Goal: Task Accomplishment & Management: Manage account settings

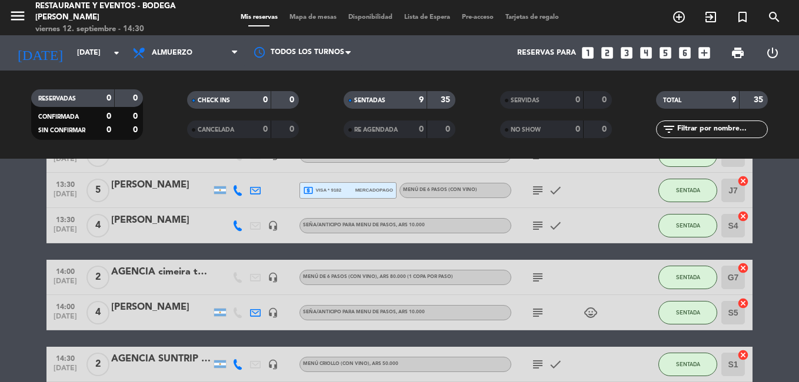
scroll to position [38, 0]
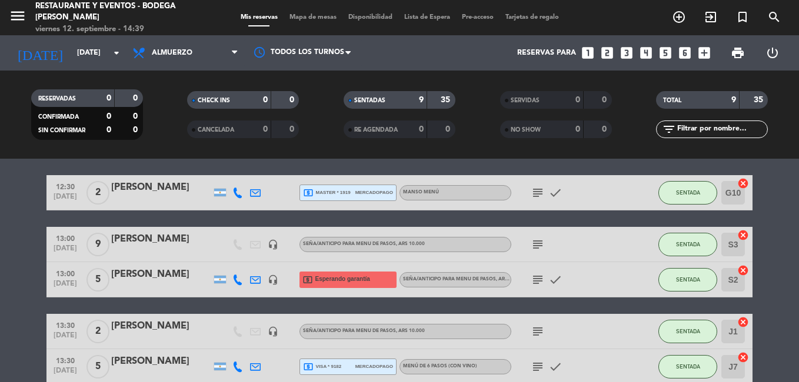
click at [543, 193] on icon "subject" at bounding box center [537, 193] width 14 height 14
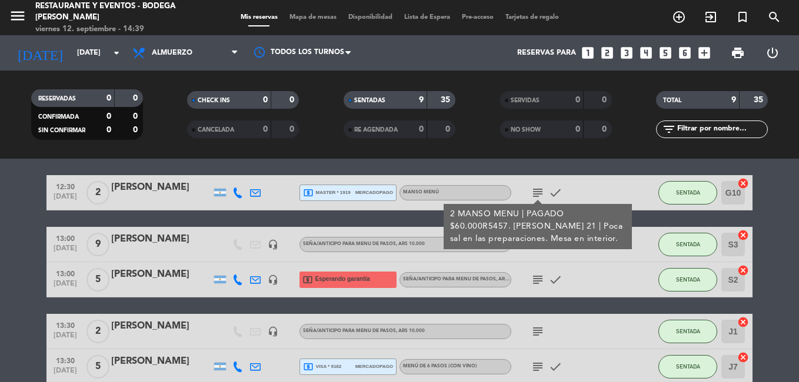
click at [571, 188] on div "subject 2 MANSO MENU | PAGADO $60.000R5457. [PERSON_NAME] 21 | Poca sal en las …" at bounding box center [564, 192] width 106 height 35
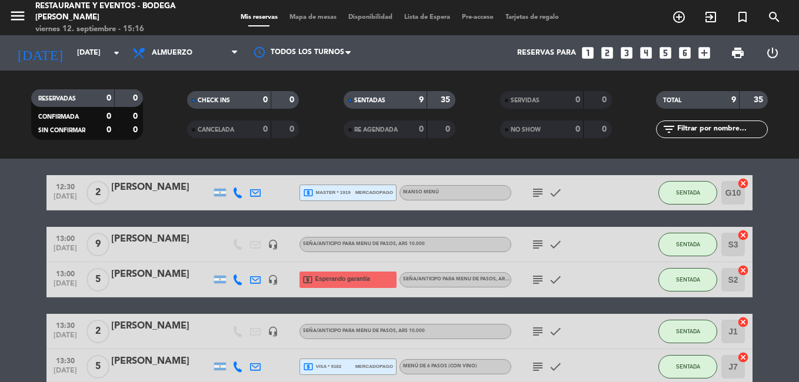
scroll to position [96, 0]
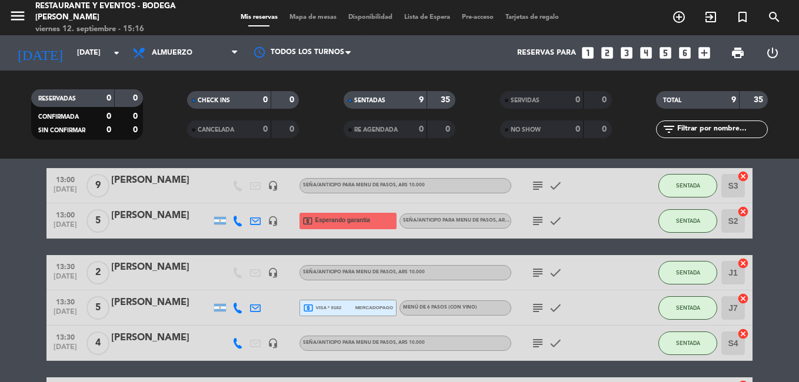
click at [535, 274] on icon "subject" at bounding box center [537, 273] width 14 height 14
click at [533, 318] on div "subject check" at bounding box center [564, 307] width 106 height 35
click at [536, 309] on icon "subject" at bounding box center [537, 308] width 14 height 14
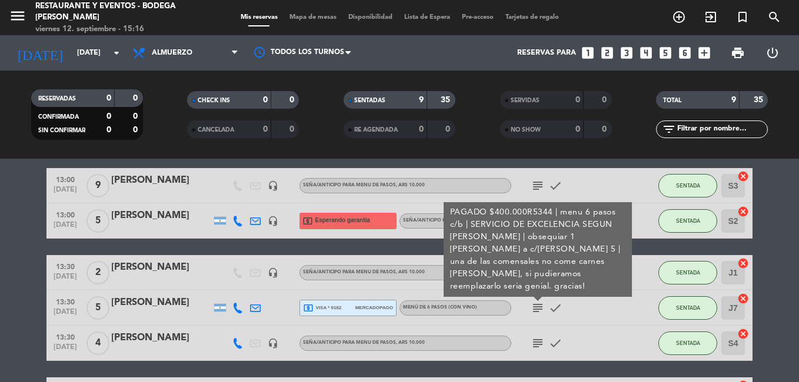
click at [536, 307] on icon "subject" at bounding box center [537, 308] width 14 height 14
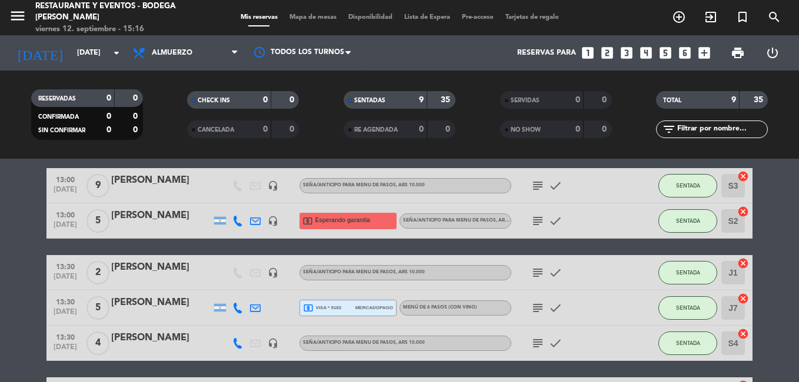
click at [532, 339] on icon "subject" at bounding box center [537, 343] width 14 height 14
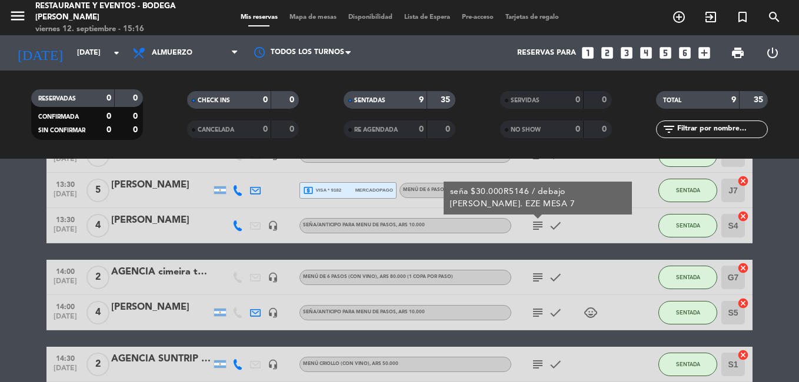
scroll to position [155, 0]
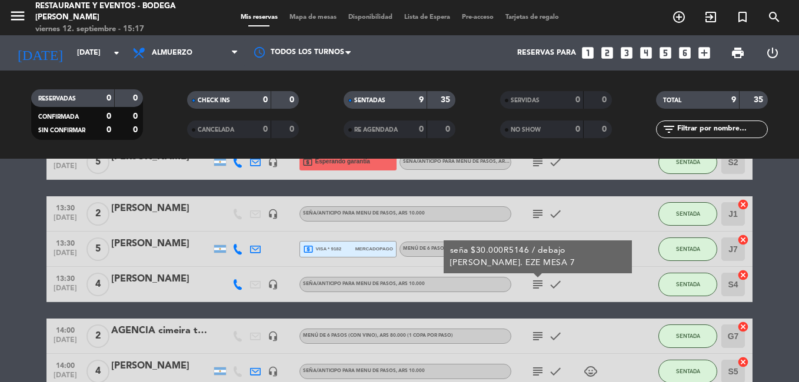
click at [540, 283] on icon "subject" at bounding box center [537, 285] width 14 height 14
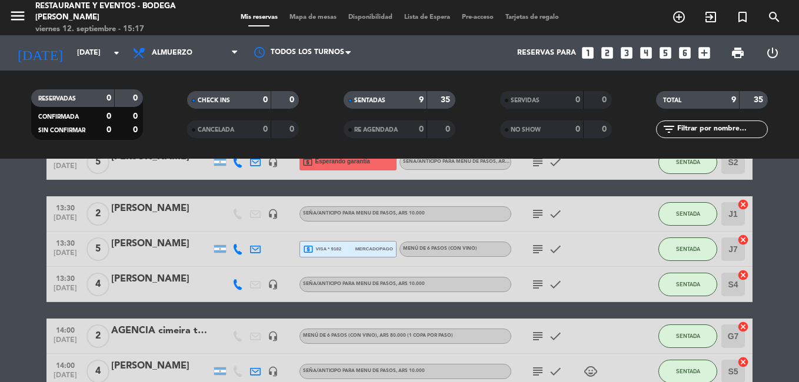
click at [540, 252] on icon "subject" at bounding box center [537, 249] width 14 height 14
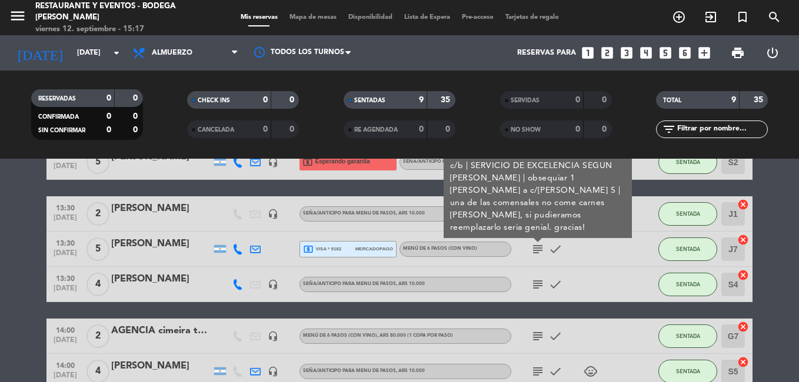
click at [133, 250] on div "[PERSON_NAME]" at bounding box center [161, 243] width 100 height 15
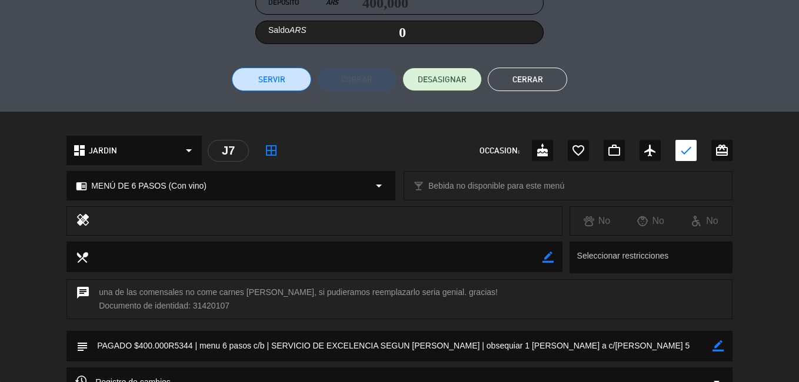
scroll to position [294, 0]
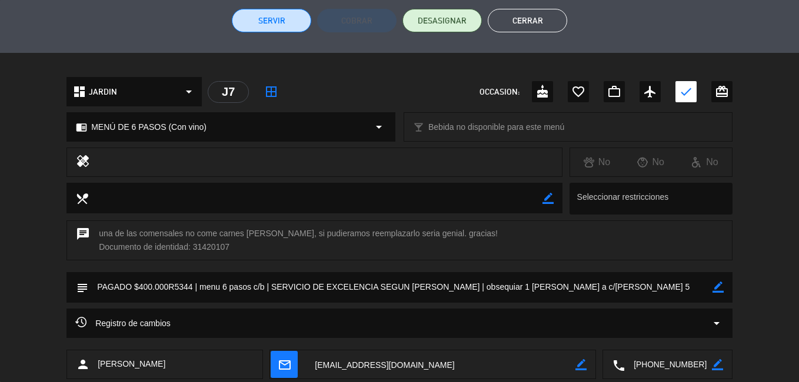
click at [727, 289] on div "subject border_color" at bounding box center [399, 287] width 666 height 31
click at [719, 288] on icon "border_color" at bounding box center [717, 287] width 11 height 11
drag, startPoint x: 610, startPoint y: 290, endPoint x: 596, endPoint y: 288, distance: 13.6
click at [596, 288] on textarea at bounding box center [400, 287] width 624 height 30
type textarea "PAGADO $400.000R5344 | menu 6 pasos c/b | SERVICIO DE EXCELENCIA SEGUN [PERSON_…"
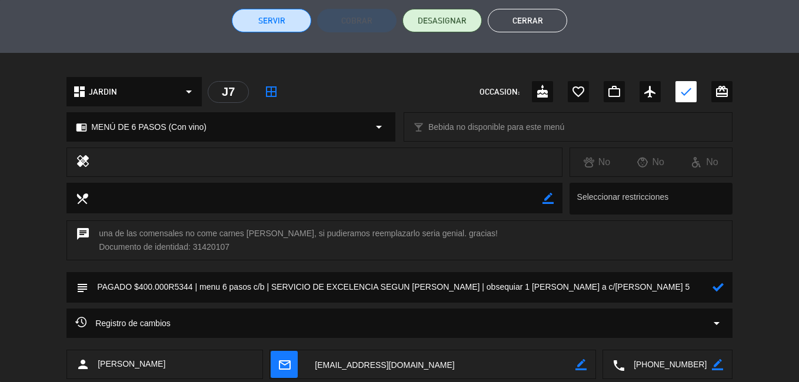
click at [714, 285] on icon at bounding box center [717, 287] width 11 height 11
click at [544, 27] on button "Cerrar" at bounding box center [526, 21] width 79 height 24
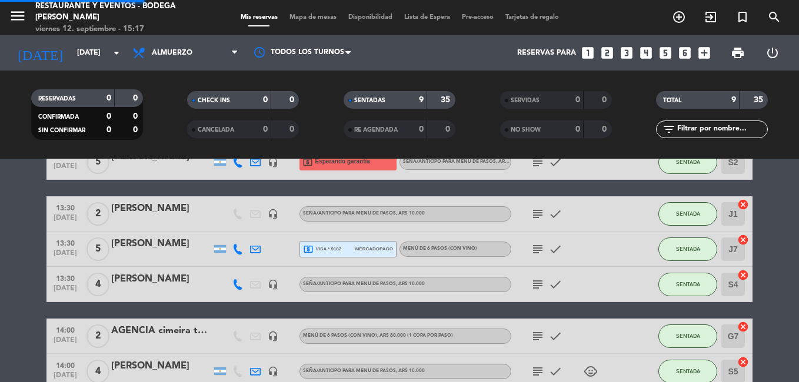
scroll to position [273, 0]
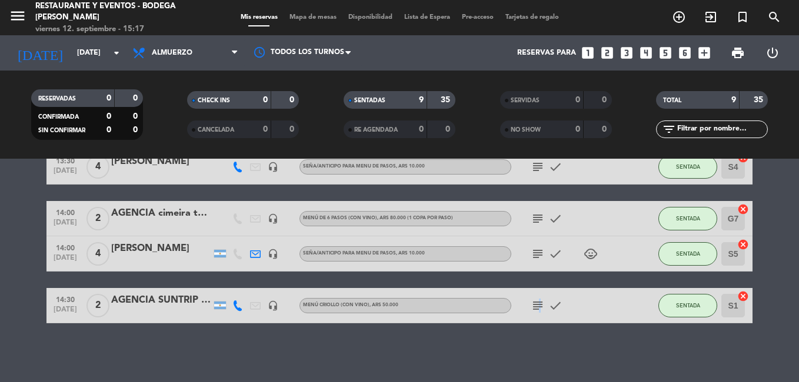
click at [537, 304] on icon "subject" at bounding box center [537, 306] width 14 height 14
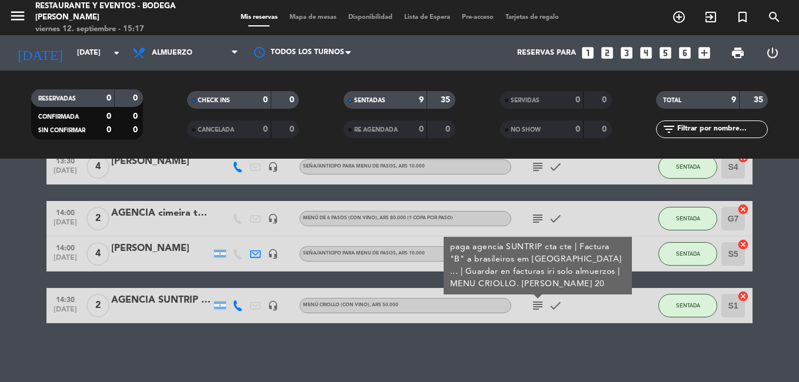
drag, startPoint x: 537, startPoint y: 304, endPoint x: 554, endPoint y: 358, distance: 56.0
click at [554, 358] on div "No hay notas para este servicio. Haz clic para agregar una 12:30 [DATE] 2 [PERS…" at bounding box center [399, 270] width 799 height 223
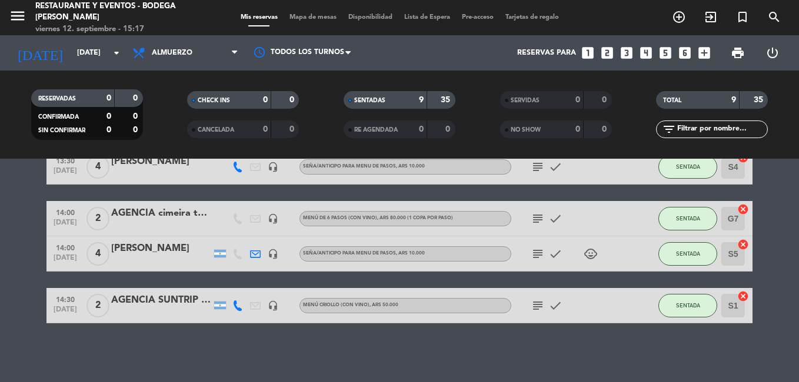
click at [540, 303] on icon "subject" at bounding box center [537, 306] width 14 height 14
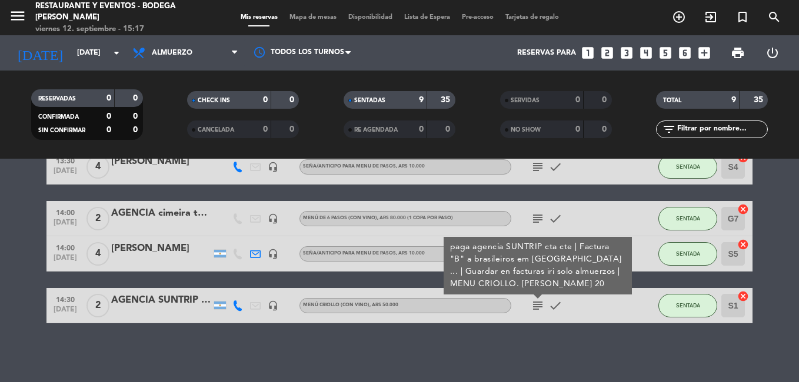
click at [539, 222] on icon "subject" at bounding box center [537, 219] width 14 height 14
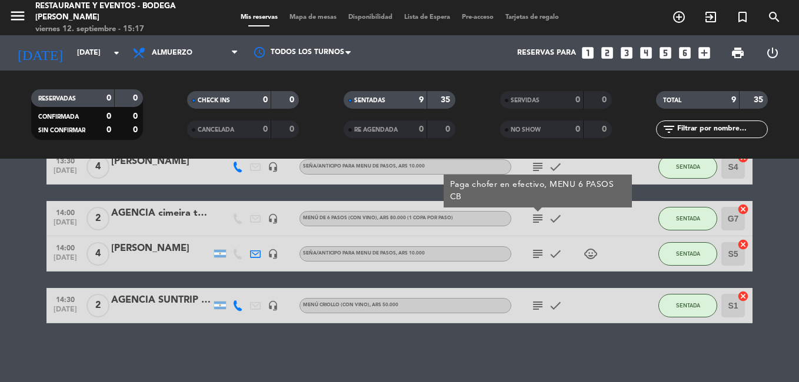
click at [141, 209] on div "AGENCIA cimeira tour / [PERSON_NAME]" at bounding box center [161, 213] width 100 height 15
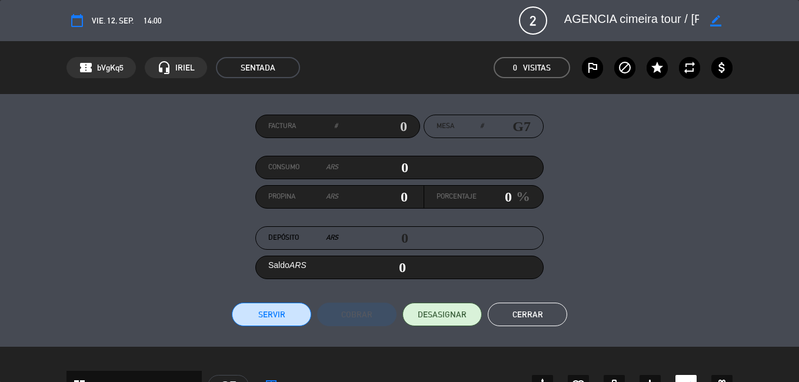
scroll to position [294, 0]
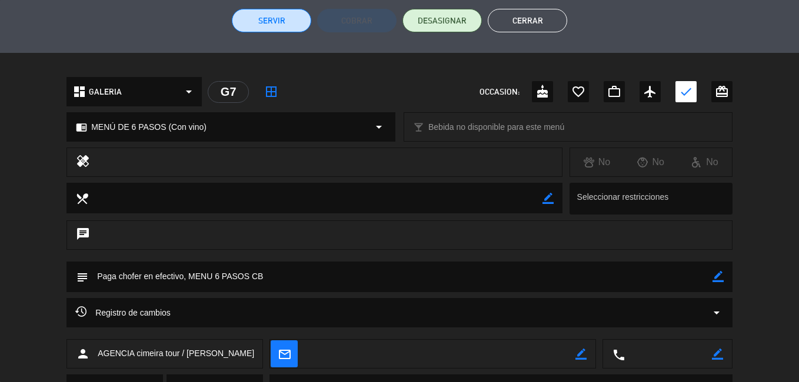
click at [716, 283] on div "border_color" at bounding box center [717, 277] width 11 height 31
click at [723, 278] on icon "border_color" at bounding box center [717, 276] width 11 height 11
click at [667, 290] on textarea at bounding box center [400, 277] width 624 height 30
click at [273, 280] on textarea at bounding box center [400, 277] width 624 height 30
type textarea "Paga chofer en efectivo, MENU 6 PASOS CB. EZE MESA 10"
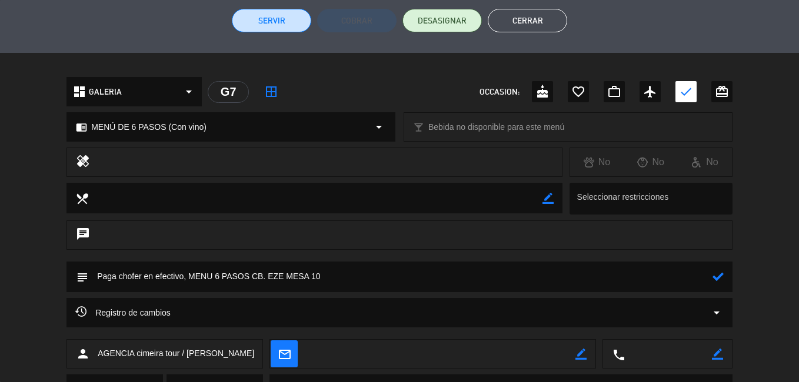
click at [714, 279] on icon at bounding box center [717, 276] width 11 height 11
click at [540, 12] on button "Cerrar" at bounding box center [526, 21] width 79 height 24
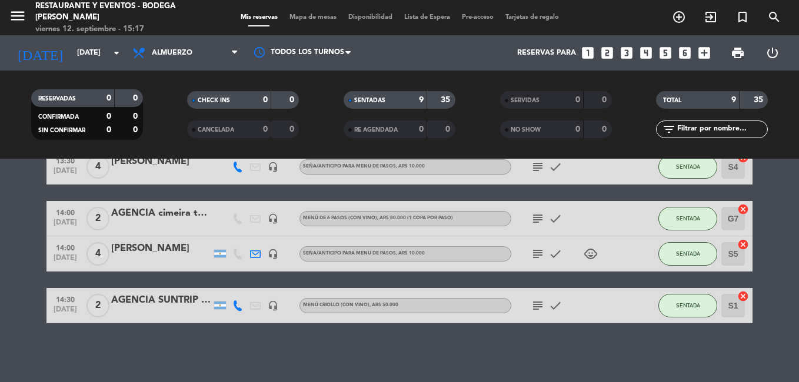
click at [539, 254] on icon "subject" at bounding box center [537, 254] width 14 height 14
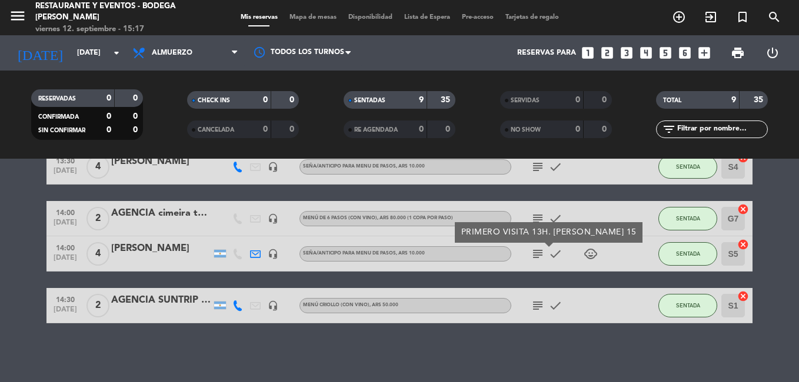
click at [539, 254] on icon "subject" at bounding box center [537, 254] width 14 height 14
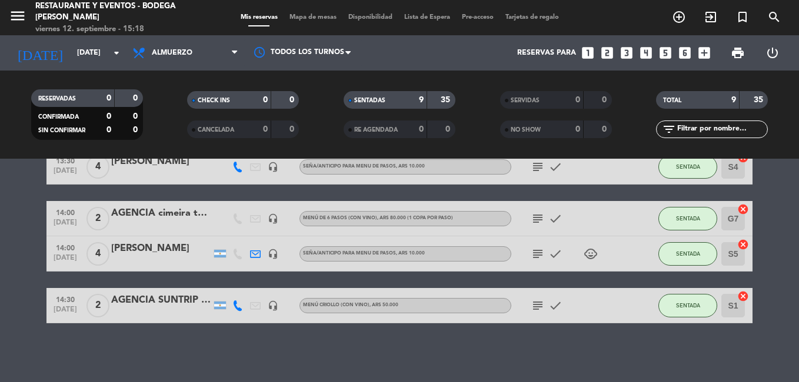
click at [536, 214] on icon "subject" at bounding box center [537, 219] width 14 height 14
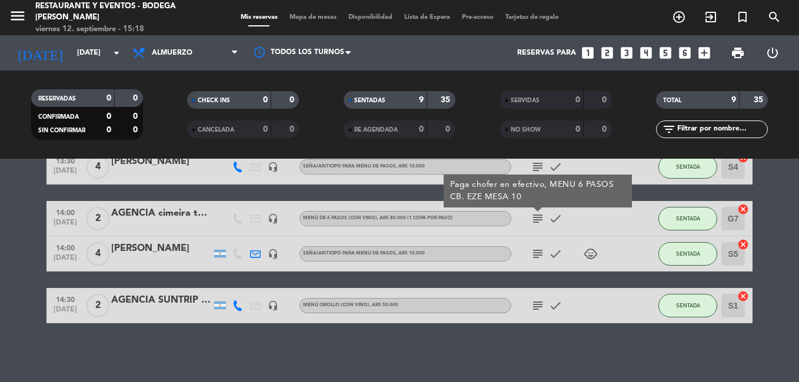
click at [536, 214] on icon "subject" at bounding box center [537, 219] width 14 height 14
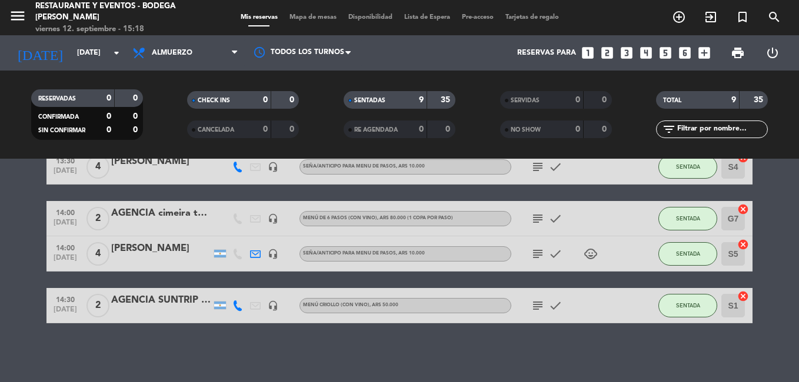
scroll to position [214, 0]
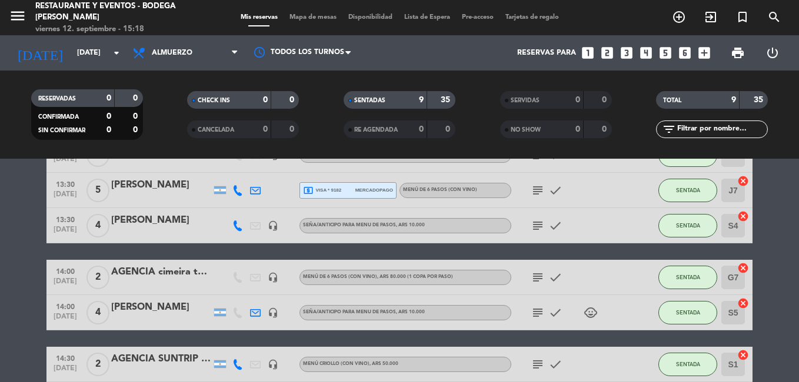
click at [536, 276] on icon "subject" at bounding box center [537, 277] width 14 height 14
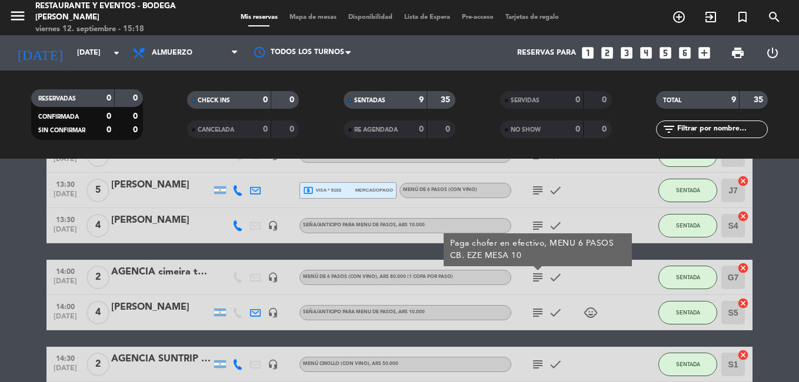
click at [536, 276] on icon "subject" at bounding box center [537, 277] width 14 height 14
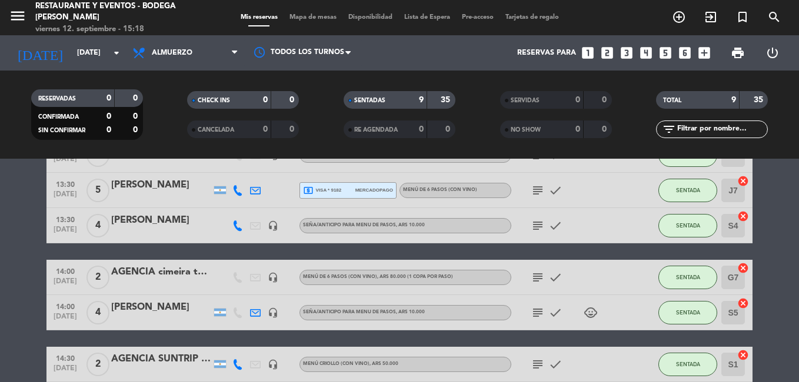
click at [537, 226] on icon "subject" at bounding box center [537, 226] width 14 height 14
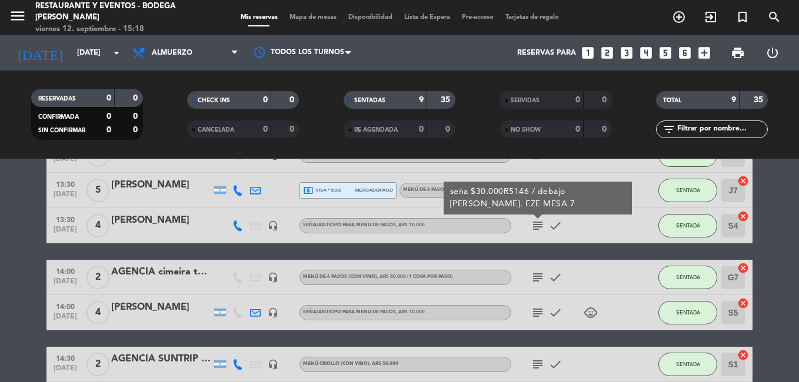
click at [537, 226] on icon "subject" at bounding box center [537, 226] width 14 height 14
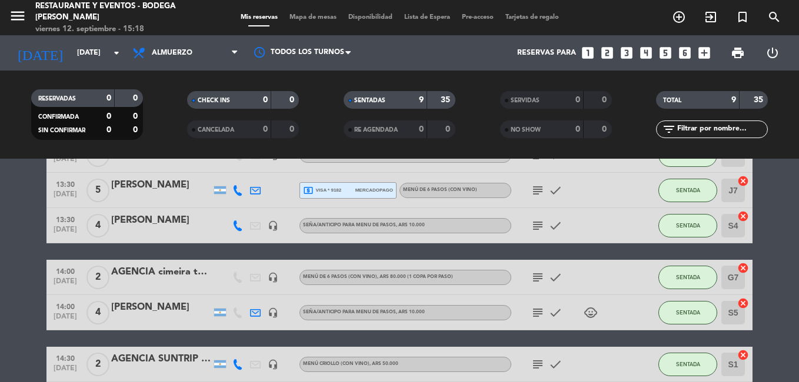
click at [537, 189] on icon "subject" at bounding box center [537, 190] width 14 height 14
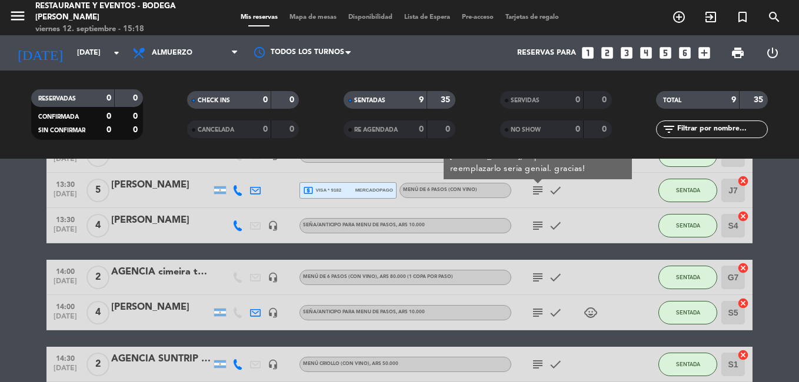
scroll to position [96, 0]
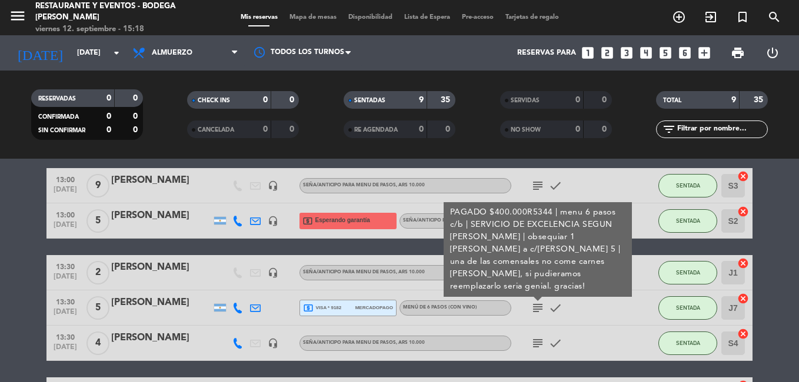
click at [537, 306] on icon "subject" at bounding box center [537, 308] width 14 height 14
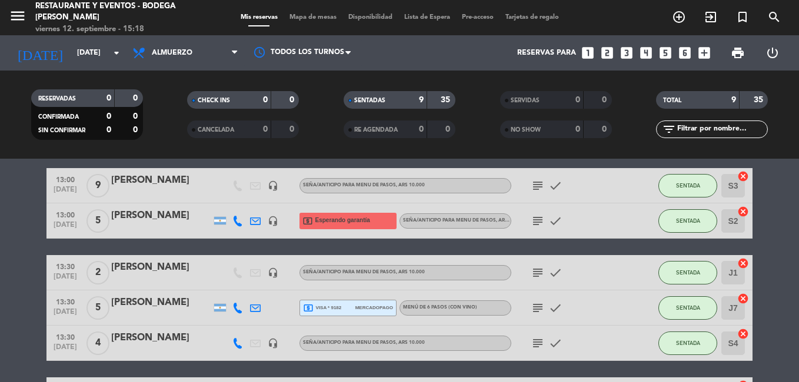
click at [542, 271] on icon "subject" at bounding box center [537, 273] width 14 height 14
click at [542, 218] on icon "subject" at bounding box center [537, 221] width 14 height 14
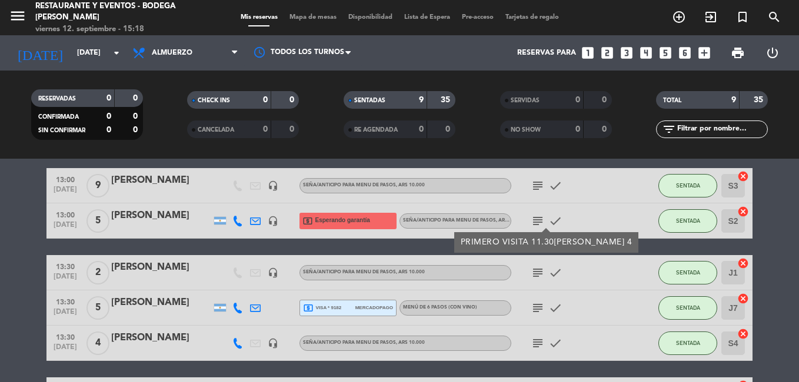
click at [542, 218] on icon "subject" at bounding box center [537, 221] width 14 height 14
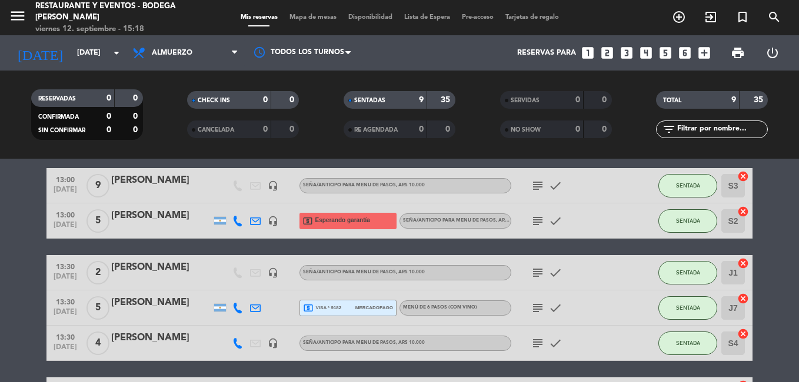
click at [534, 186] on icon "subject" at bounding box center [537, 186] width 14 height 14
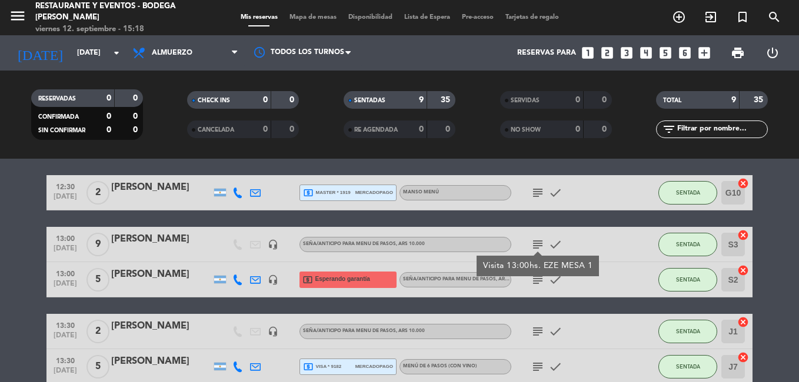
click at [538, 185] on div "subject check" at bounding box center [564, 192] width 106 height 35
click at [538, 188] on icon "subject" at bounding box center [537, 193] width 14 height 14
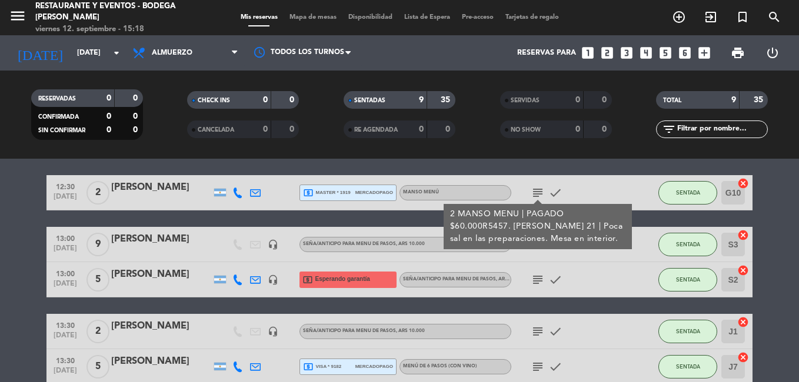
click at [538, 188] on icon "subject" at bounding box center [537, 193] width 14 height 14
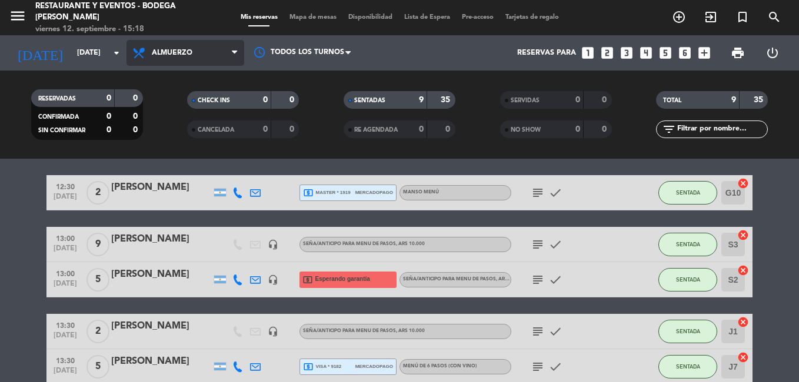
click at [182, 51] on span "Almuerzo" at bounding box center [172, 53] width 41 height 8
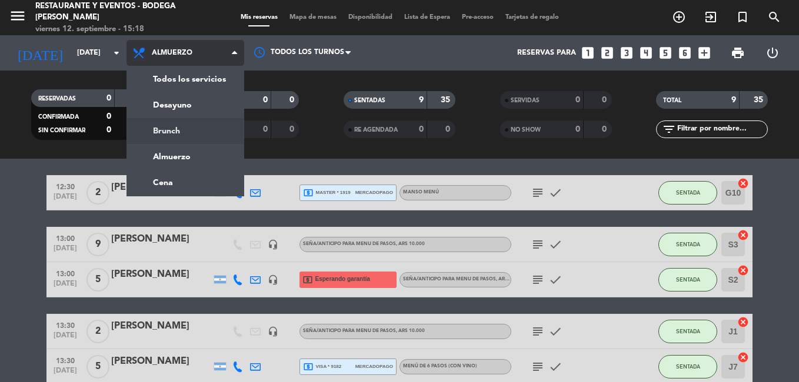
click at [175, 131] on div "menu Restaurante y Eventos - Bodega [PERSON_NAME][DATE] 12. septiembre - 15:18 …" at bounding box center [399, 79] width 799 height 159
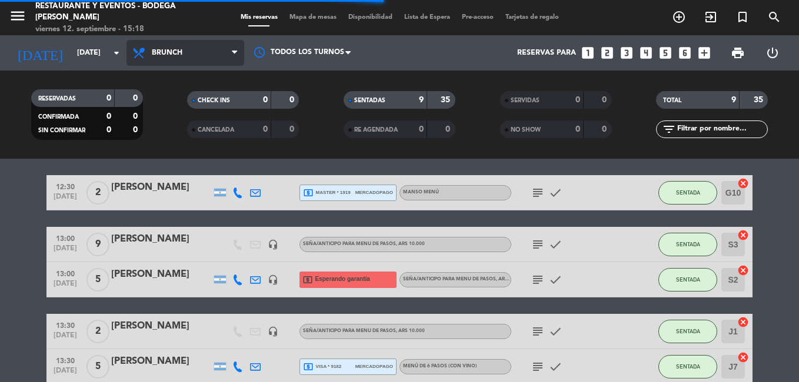
scroll to position [0, 0]
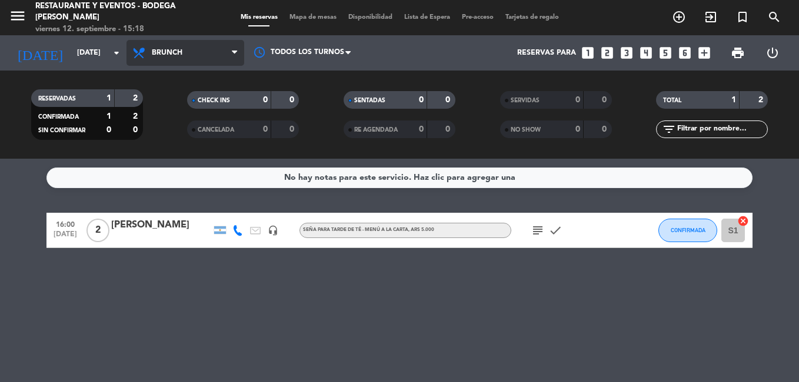
click at [161, 51] on span "Brunch" at bounding box center [167, 53] width 31 height 8
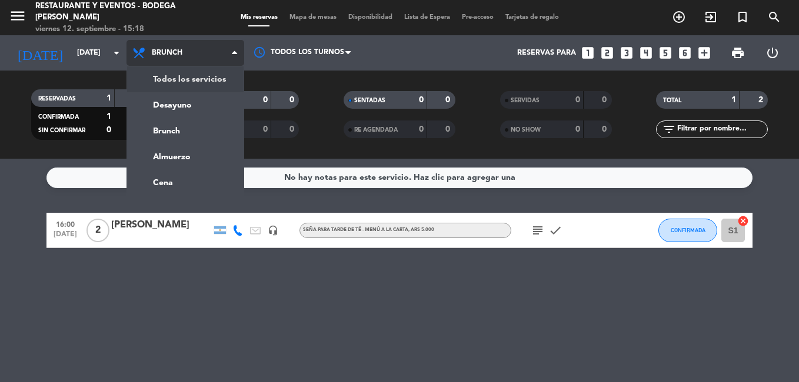
click at [164, 81] on div "menu Restaurante y Eventos - Bodega [PERSON_NAME][DATE] 12. septiembre - 15:18 …" at bounding box center [399, 79] width 799 height 159
